Goal: Transaction & Acquisition: Book appointment/travel/reservation

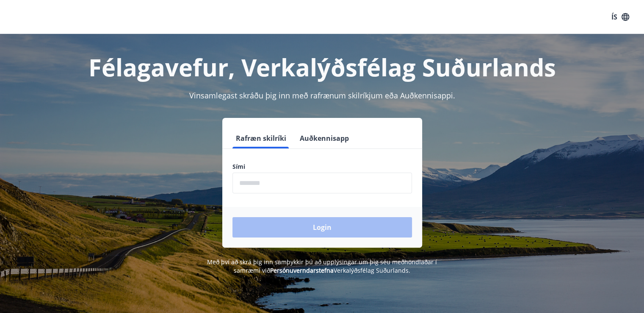
click at [308, 144] on button "Auðkennisapp" at bounding box center [324, 138] width 56 height 20
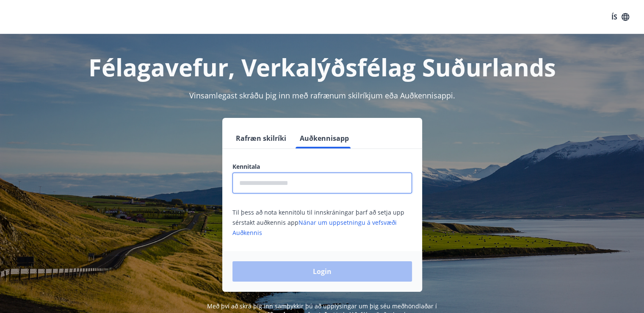
click at [283, 185] on input "text" at bounding box center [322, 182] width 180 height 21
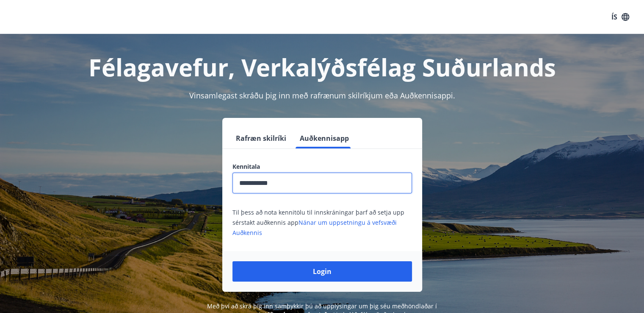
type input "**********"
click at [232, 261] on button "Login" at bounding box center [322, 271] width 180 height 20
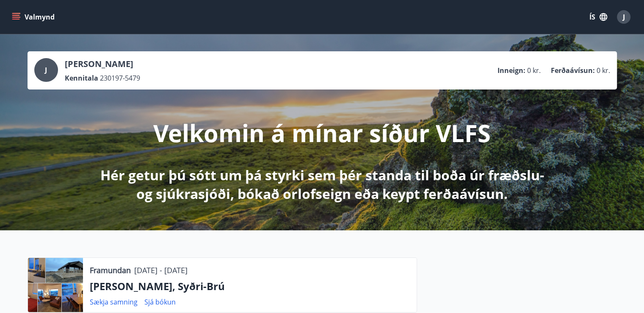
click at [595, 13] on button "ÍS" at bounding box center [598, 16] width 27 height 15
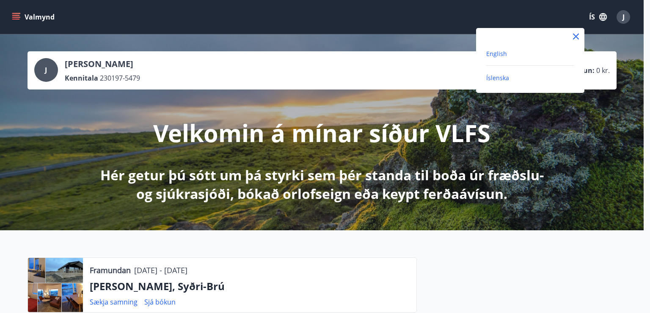
click at [493, 54] on span "English" at bounding box center [497, 54] width 21 height 8
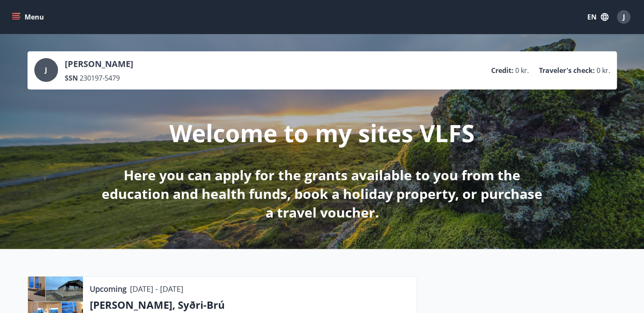
click at [32, 17] on button "Menu" at bounding box center [28, 16] width 37 height 15
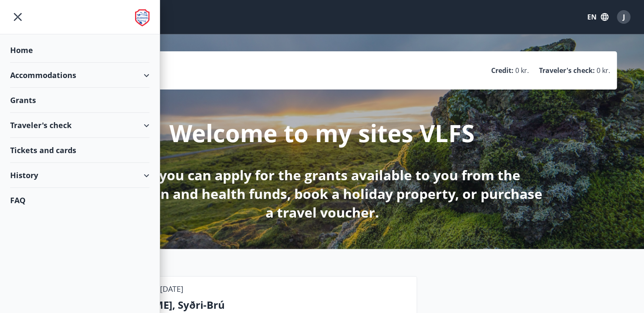
click at [48, 77] on div "Accommodations" at bounding box center [79, 75] width 139 height 25
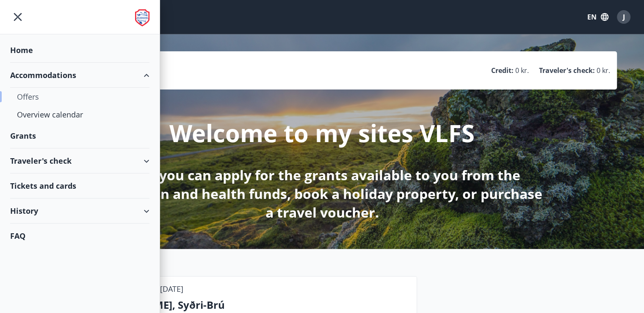
click at [43, 100] on div "Offers" at bounding box center [80, 97] width 126 height 18
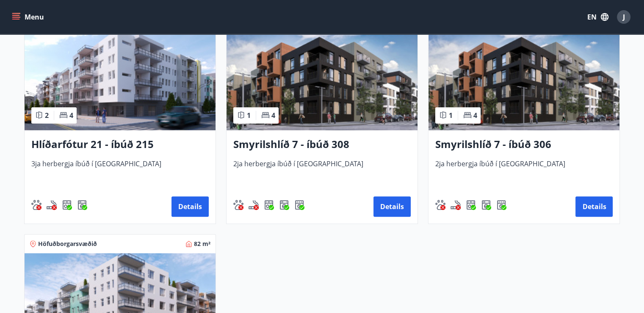
scroll to position [419, 0]
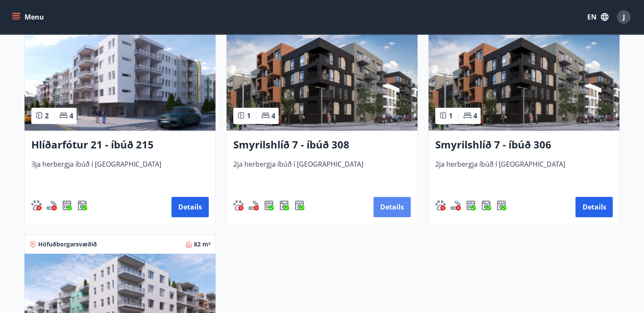
click at [383, 208] on button "Details" at bounding box center [391, 206] width 37 height 20
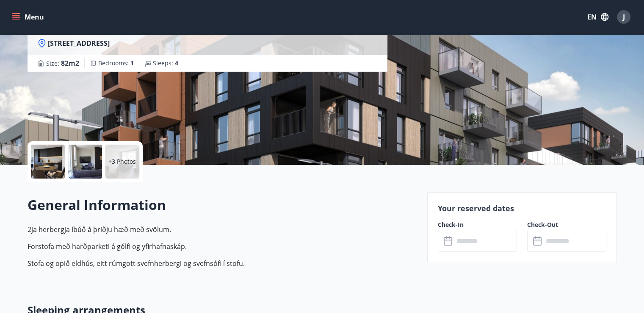
scroll to position [90, 0]
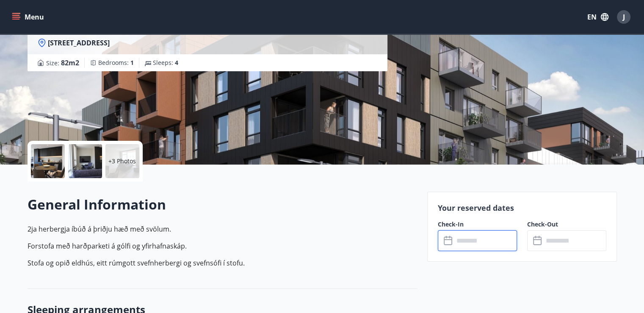
click at [488, 242] on input "text" at bounding box center [485, 240] width 63 height 21
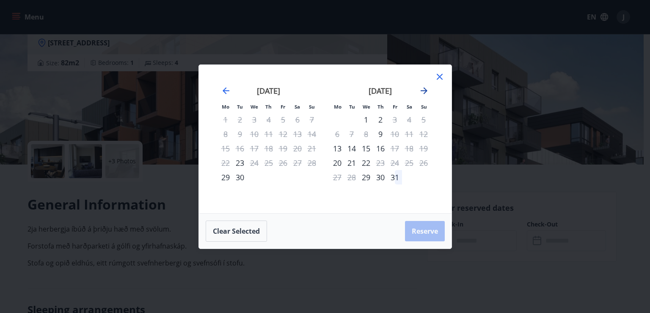
click at [422, 91] on icon "Move forward to switch to the next month." at bounding box center [424, 91] width 10 height 10
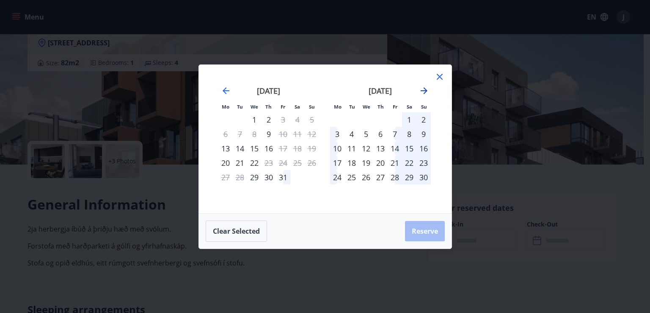
click at [422, 91] on icon "Move forward to switch to the next month." at bounding box center [424, 91] width 10 height 10
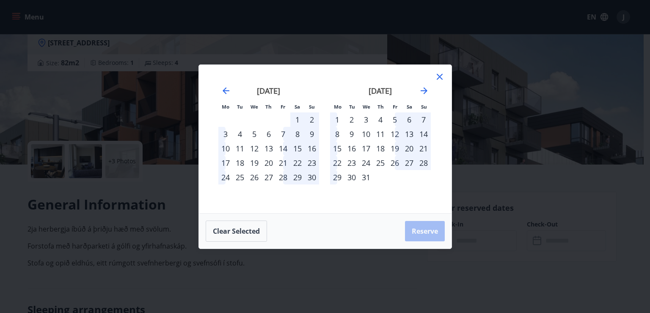
click at [232, 89] on div "November 2025" at bounding box center [269, 93] width 101 height 37
click at [227, 89] on icon "Move backward to switch to the previous month." at bounding box center [226, 91] width 10 height 10
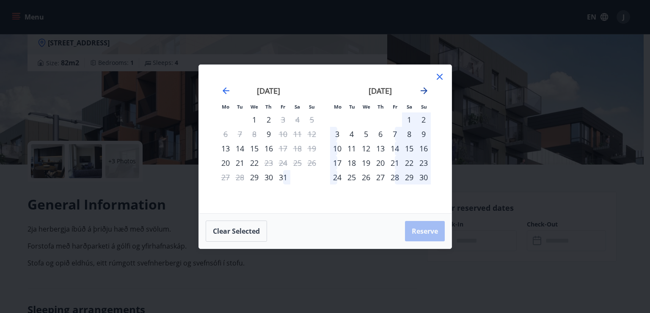
click at [425, 93] on icon "Move forward to switch to the next month." at bounding box center [424, 91] width 10 height 10
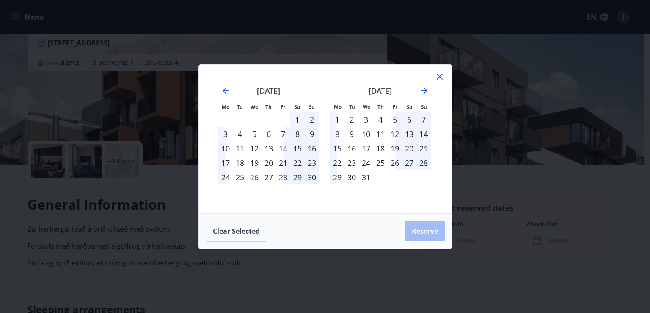
click at [382, 163] on div "25" at bounding box center [380, 162] width 14 height 14
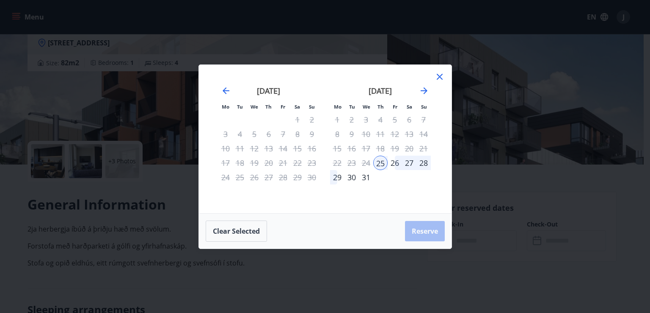
click at [353, 178] on div "30" at bounding box center [352, 177] width 14 height 14
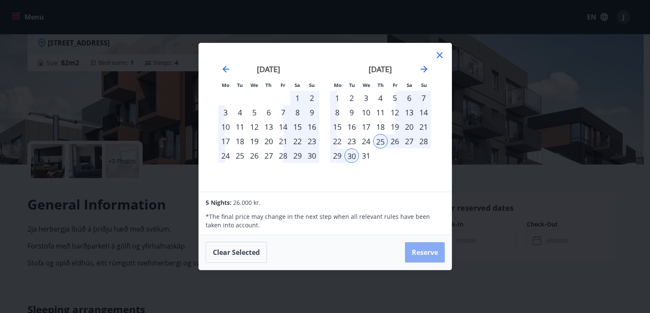
click at [418, 248] on button "Reserve" at bounding box center [425, 252] width 40 height 20
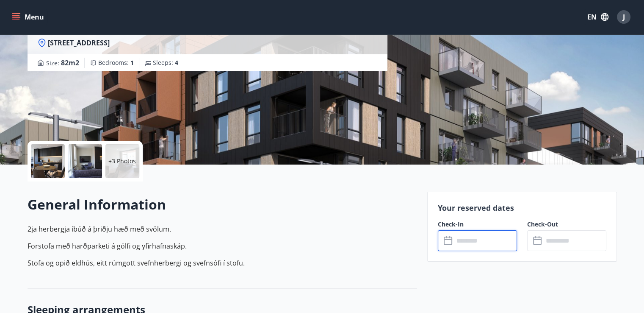
type input "******"
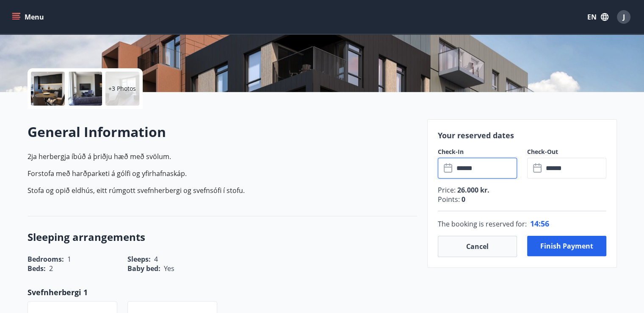
scroll to position [170, 0]
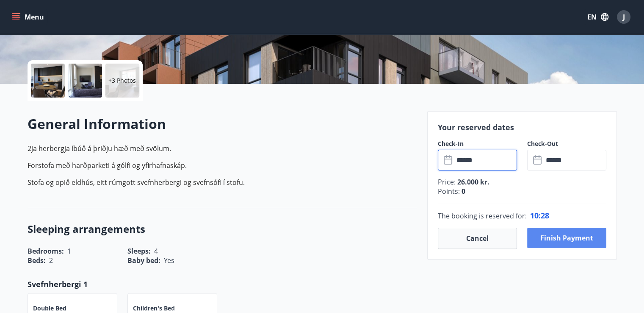
click at [566, 239] on button "Finish payment" at bounding box center [566, 237] width 79 height 20
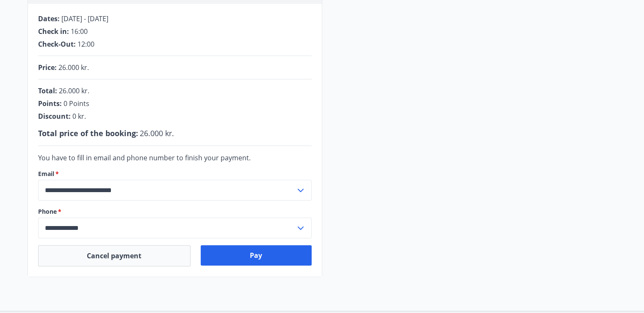
scroll to position [191, 0]
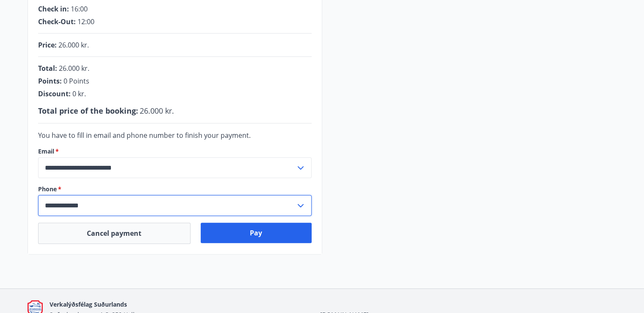
click at [113, 207] on input "**********" at bounding box center [166, 205] width 257 height 21
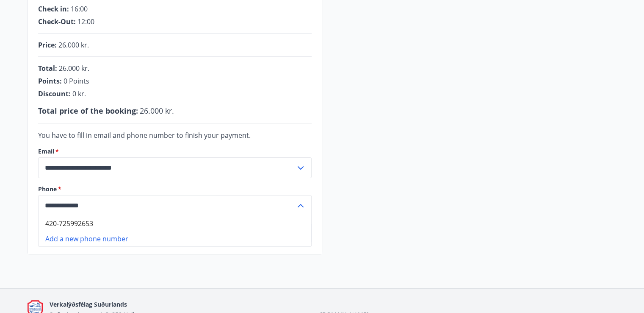
click at [148, 203] on input "**********" at bounding box center [166, 205] width 257 height 21
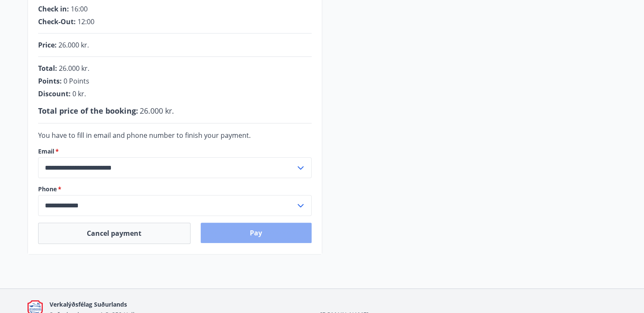
click at [257, 234] on button "Pay" at bounding box center [256, 232] width 111 height 20
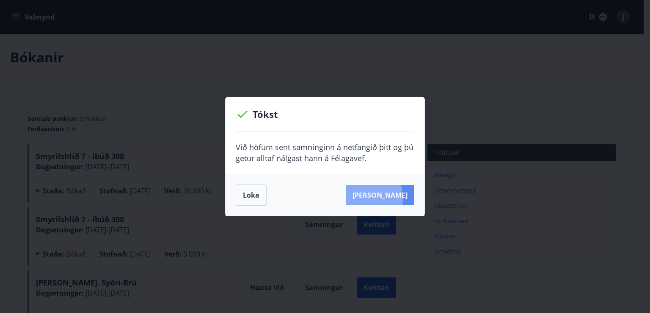
click at [374, 198] on button "Sjá samning" at bounding box center [380, 195] width 69 height 20
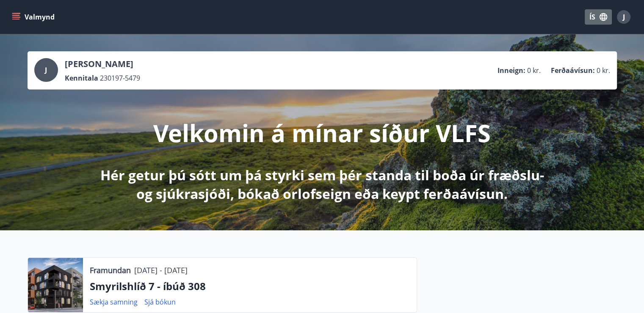
click at [596, 20] on button "ÍS" at bounding box center [598, 16] width 27 height 15
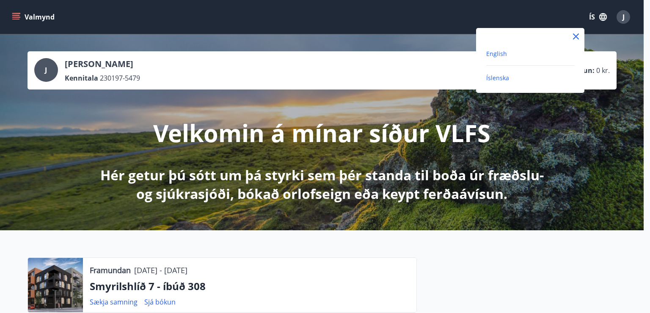
click at [499, 51] on span "English" at bounding box center [497, 54] width 21 height 8
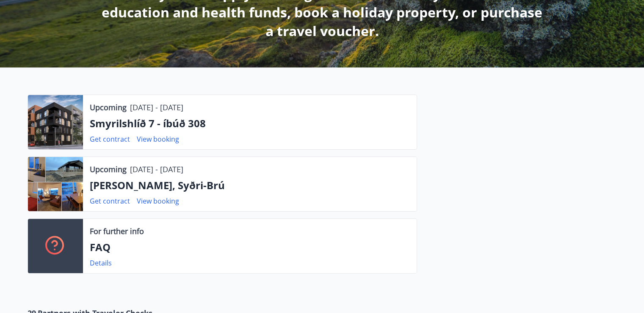
scroll to position [191, 0]
